Goal: Go to known website: Access a specific website the user already knows

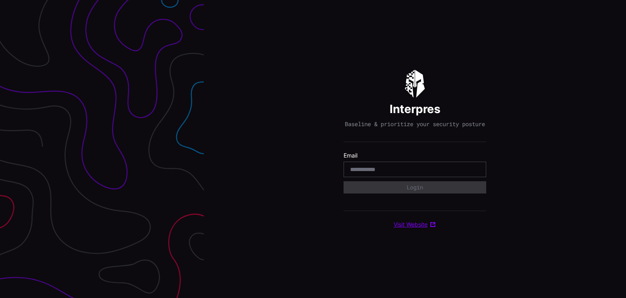
click at [420, 228] on link "Visit Website" at bounding box center [415, 224] width 42 height 7
click at [412, 225] on link "Visit Website" at bounding box center [415, 224] width 42 height 7
